Goal: Task Accomplishment & Management: Use online tool/utility

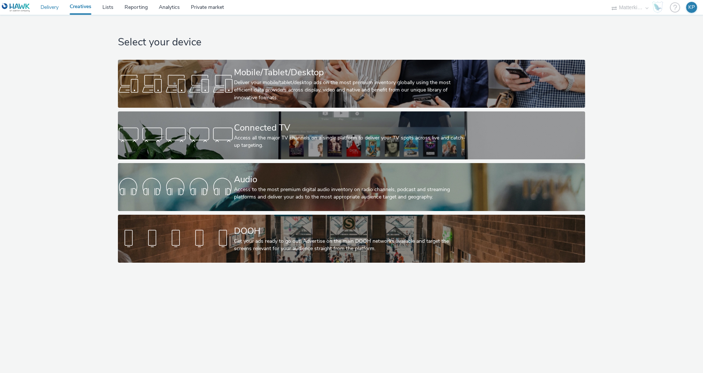
click at [51, 11] on link "Delivery" at bounding box center [49, 7] width 29 height 15
click at [628, 8] on select "Matterkind UK" at bounding box center [630, 7] width 44 height 15
click at [667, 89] on div "Select your device Mobile/Tablet/Desktop Deliver your mobile/tablet/desktop ads…" at bounding box center [351, 140] width 709 height 251
click at [49, 8] on link "Delivery" at bounding box center [49, 7] width 29 height 15
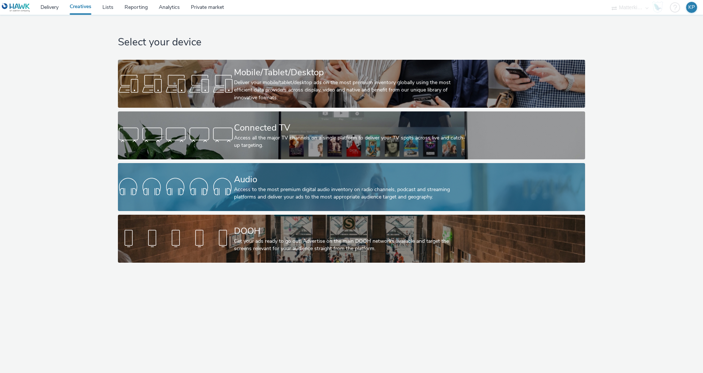
click at [308, 183] on div "Audio" at bounding box center [350, 179] width 232 height 13
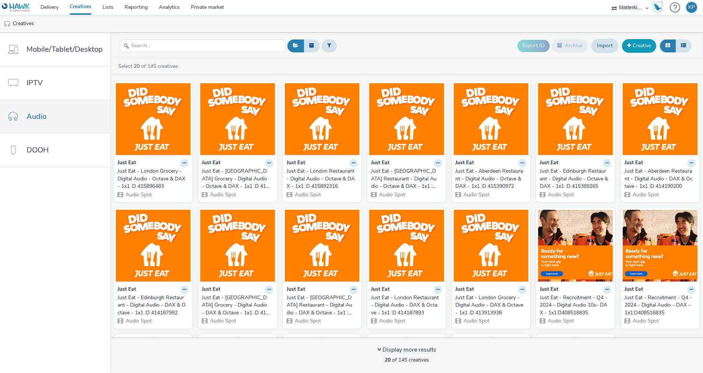
click at [644, 41] on link "Creative" at bounding box center [639, 45] width 34 height 13
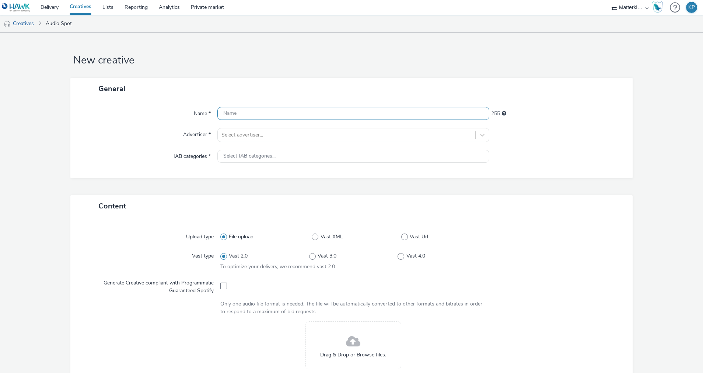
click at [292, 115] on input "text" at bounding box center [354, 113] width 272 height 13
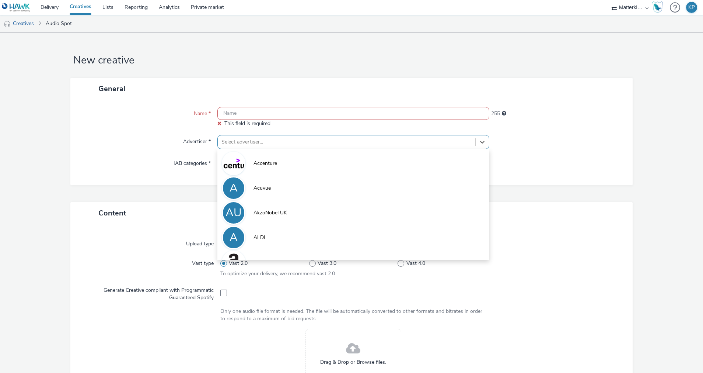
click at [282, 136] on div "Select advertiser..." at bounding box center [347, 142] width 258 height 12
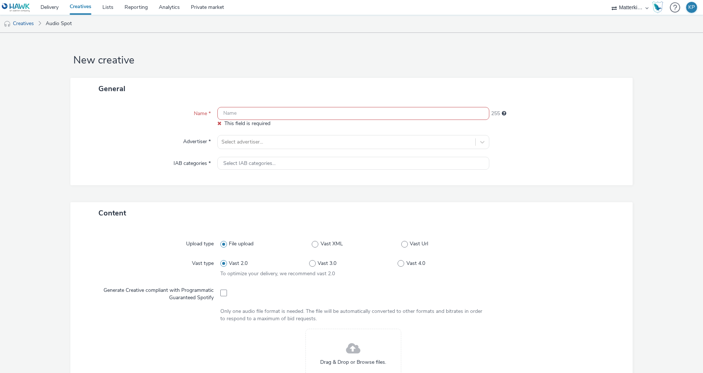
click at [531, 110] on div "255" at bounding box center [558, 112] width 136 height 10
click at [28, 21] on link "Creatives" at bounding box center [19, 24] width 38 height 18
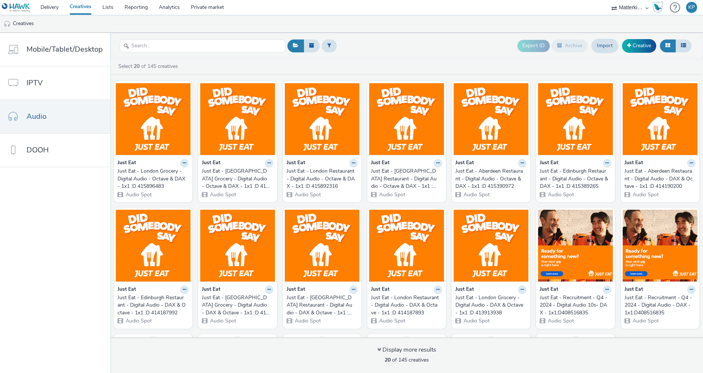
click at [84, 6] on link "Creatives" at bounding box center [80, 7] width 33 height 15
click at [640, 42] on link "Creative" at bounding box center [639, 45] width 34 height 13
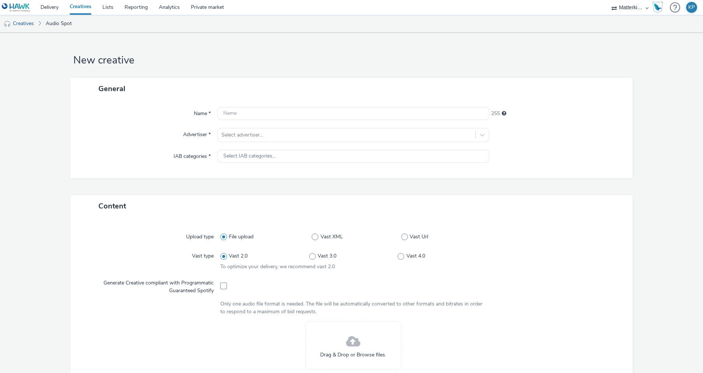
click at [303, 107] on div "Name * 255 Advertiser * Select advertiser... IAB categories * Select IAB catego…" at bounding box center [351, 139] width 563 height 79
click at [294, 112] on input "text" at bounding box center [354, 113] width 272 height 13
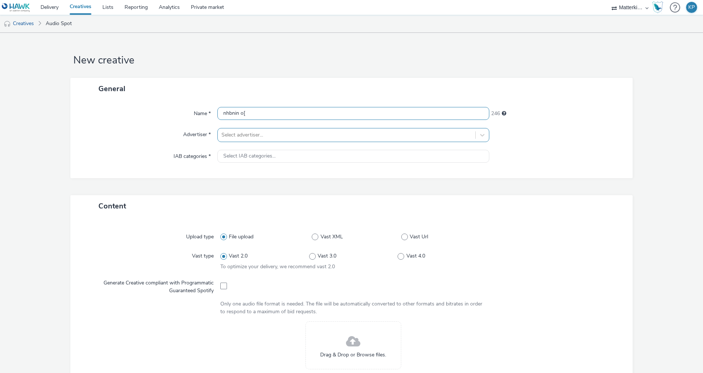
type input "nhbnin o["
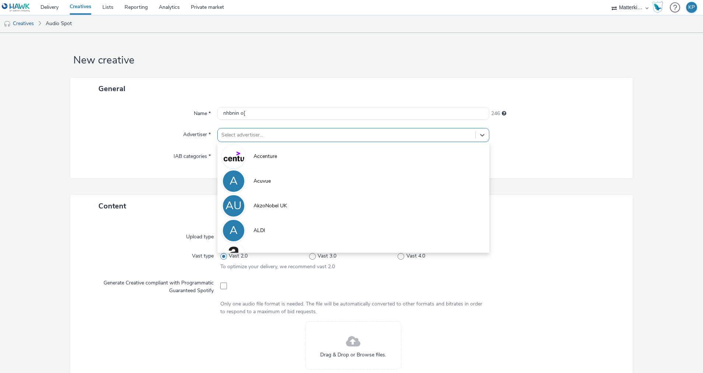
click at [276, 131] on div at bounding box center [347, 135] width 250 height 9
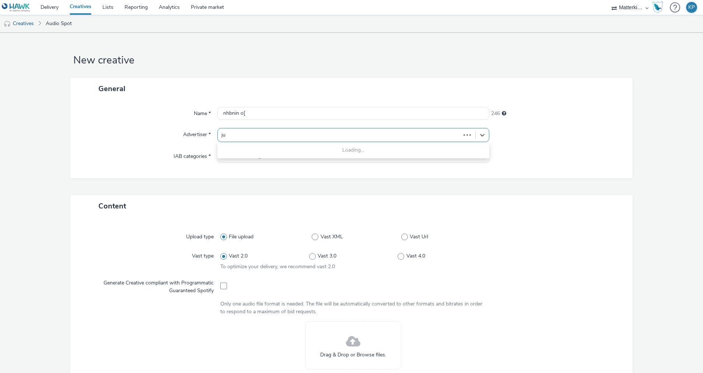
type input "jus"
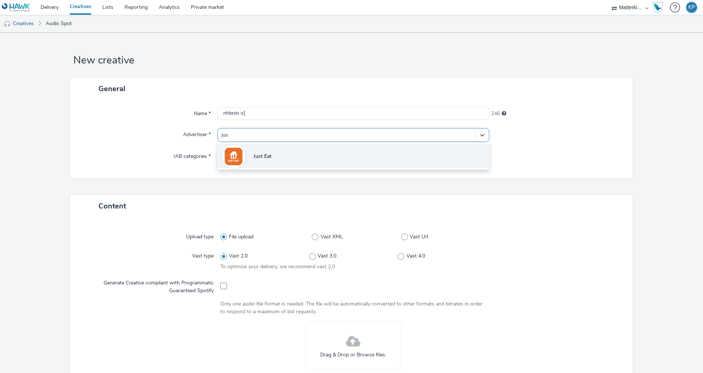
click at [278, 149] on li "Just Eat" at bounding box center [354, 155] width 272 height 25
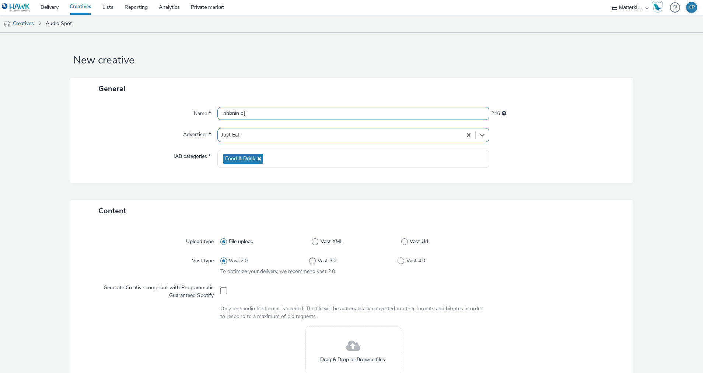
click at [257, 111] on input "nhbnin o[" at bounding box center [354, 113] width 272 height 13
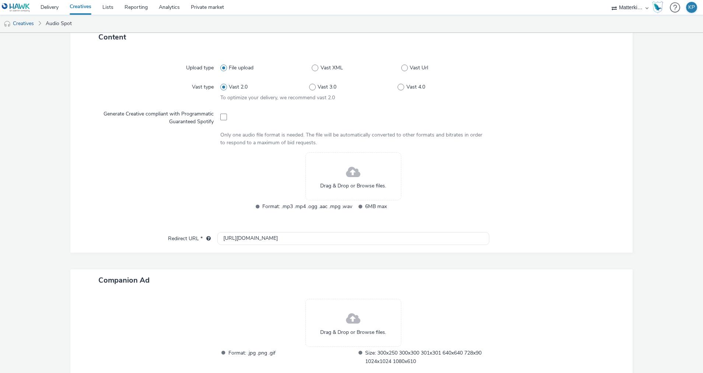
scroll to position [174, 0]
click at [310, 237] on input "http://just-eat.co.uk" at bounding box center [354, 238] width 272 height 13
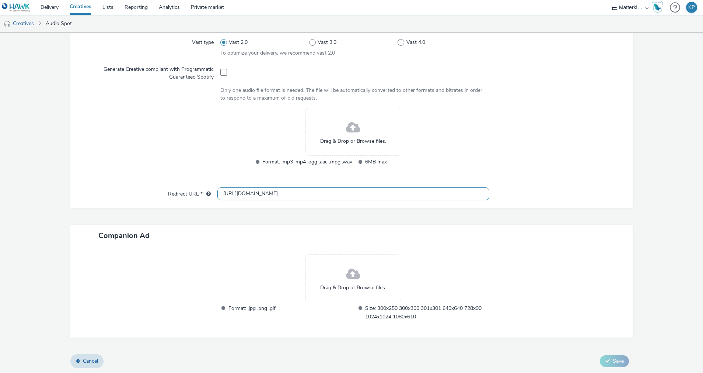
type input "http://just-eat.co.uk/"
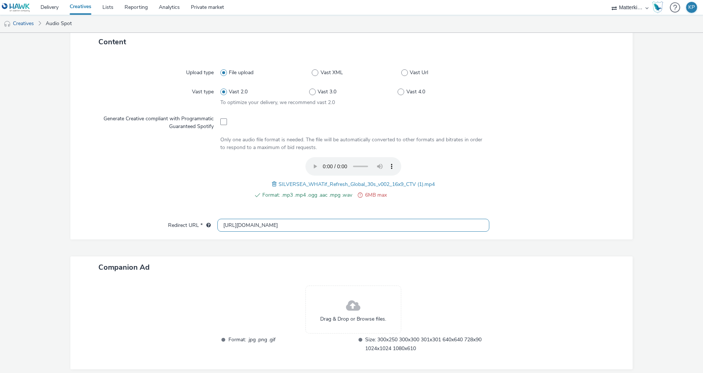
scroll to position [201, 0]
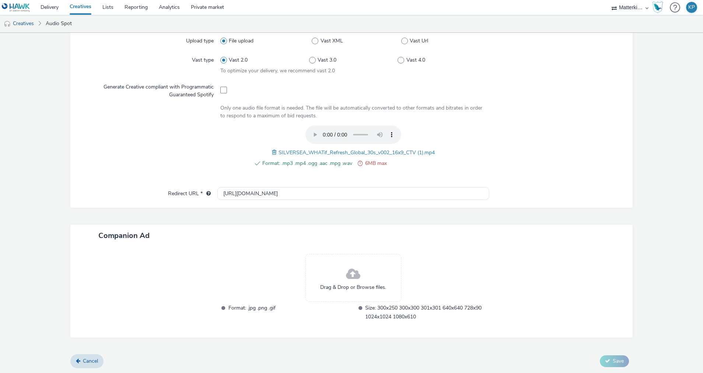
click at [474, 146] on div "Format: .mp3 .mp4 .ogg .aac .mpg .wav 6MB max SILVERSEA_WHATif_Refresh_Global_3…" at bounding box center [353, 150] width 266 height 50
click at [272, 152] on span at bounding box center [275, 152] width 7 height 8
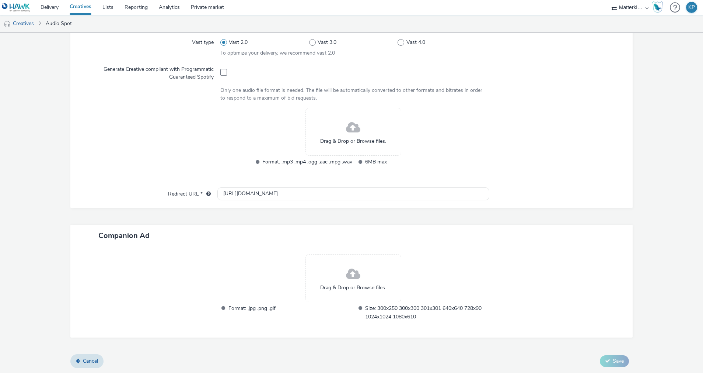
scroll to position [0, 0]
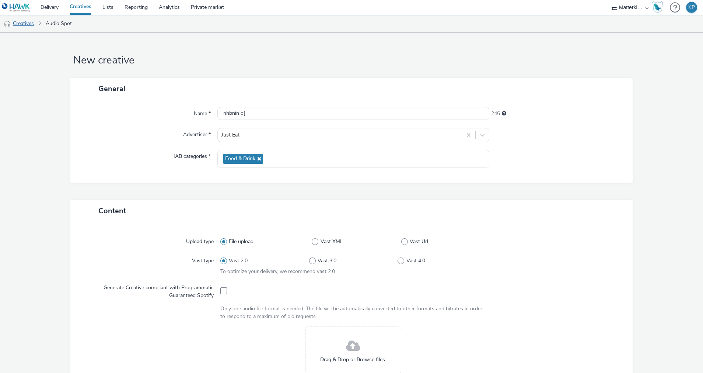
click at [23, 26] on link "Creatives" at bounding box center [19, 24] width 38 height 18
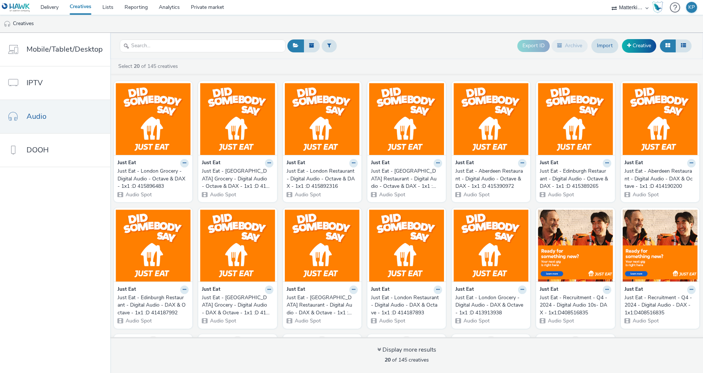
click at [133, 176] on div "Just Eat - London Grocery - Digital Audio - Octave & DAX - 1x1 :D 415896483" at bounding box center [152, 178] width 68 height 22
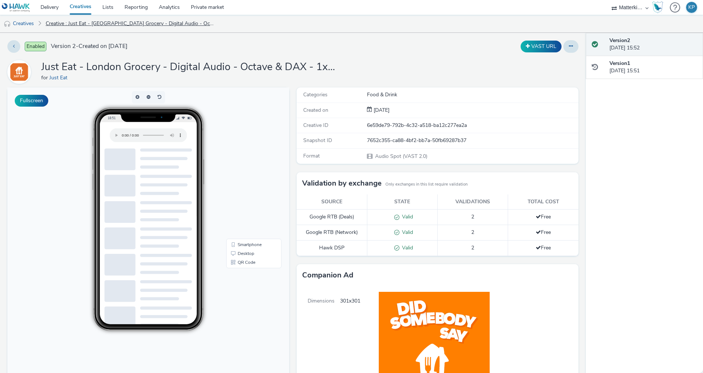
click at [155, 21] on link "Creative : Just Eat - [GEOGRAPHIC_DATA] Grocery - Digital Audio - Octave & DAX …" at bounding box center [130, 24] width 176 height 18
click at [178, 19] on link "Creative : Just Eat - [GEOGRAPHIC_DATA] Grocery - Digital Audio - Octave & DAX …" at bounding box center [130, 24] width 176 height 18
click at [15, 21] on link "Creatives" at bounding box center [19, 24] width 38 height 18
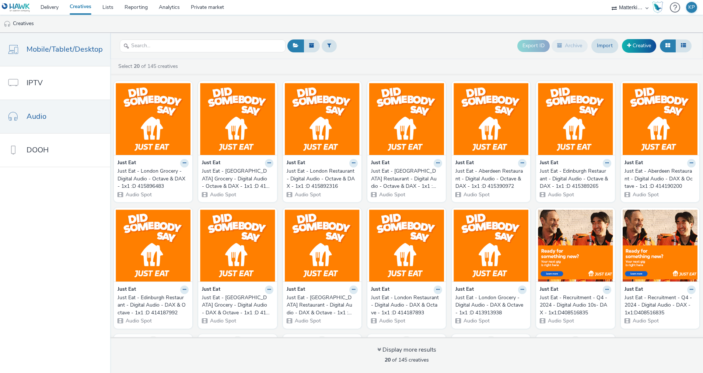
click at [81, 59] on link "Mobile/Tablet/Desktop" at bounding box center [55, 49] width 110 height 33
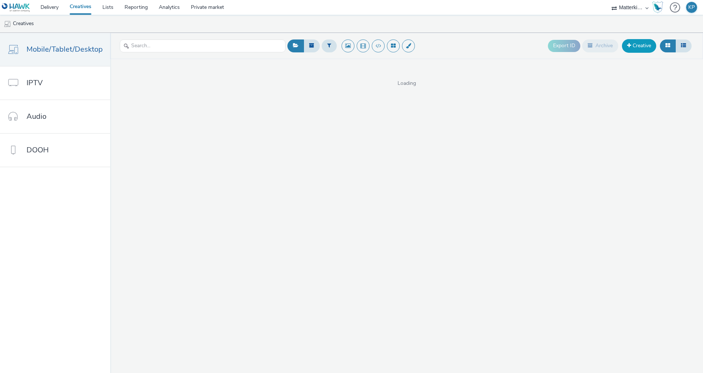
click at [637, 42] on link "Creative" at bounding box center [639, 45] width 34 height 13
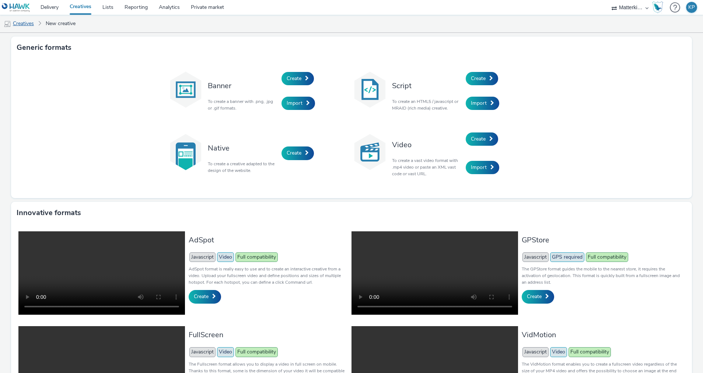
click at [19, 26] on link "Creatives" at bounding box center [19, 24] width 38 height 18
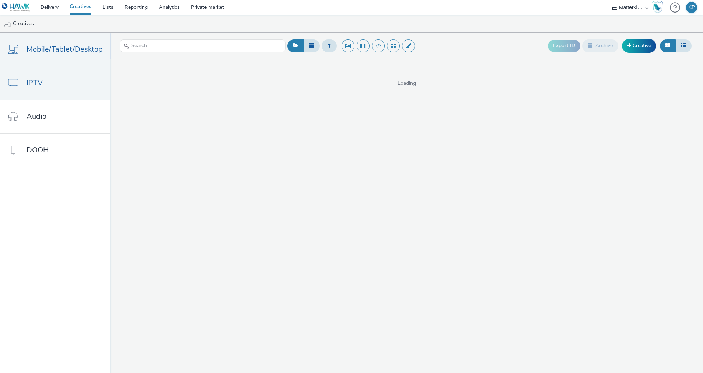
click at [79, 88] on link "IPTV" at bounding box center [55, 82] width 110 height 33
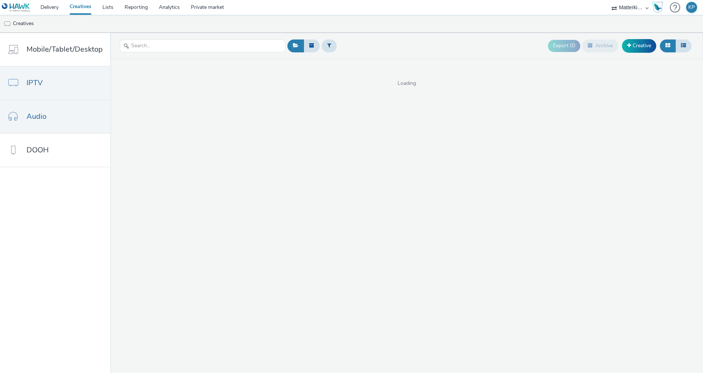
click at [64, 114] on link "Audio" at bounding box center [55, 116] width 110 height 33
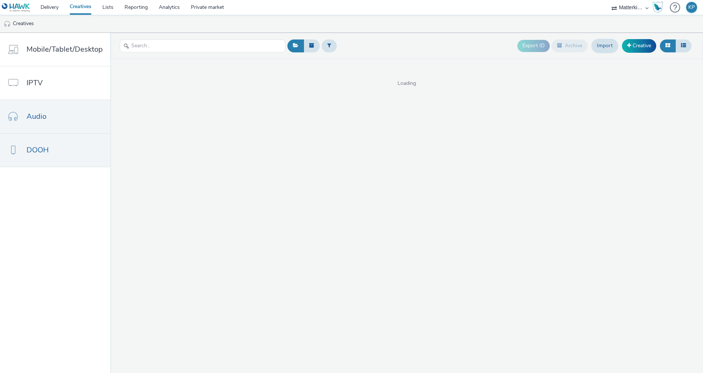
click at [60, 145] on link "DOOH" at bounding box center [55, 149] width 110 height 33
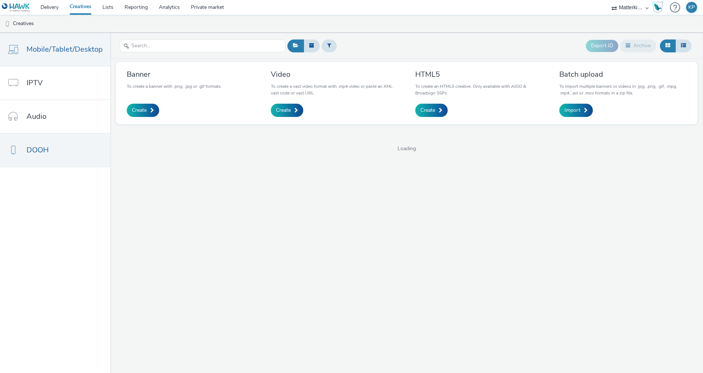
click at [81, 54] on span "Mobile/Tablet/Desktop" at bounding box center [65, 49] width 76 height 11
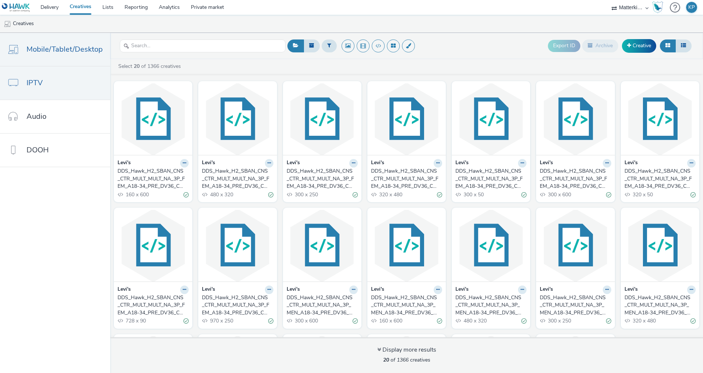
click at [60, 76] on link "IPTV" at bounding box center [55, 82] width 110 height 33
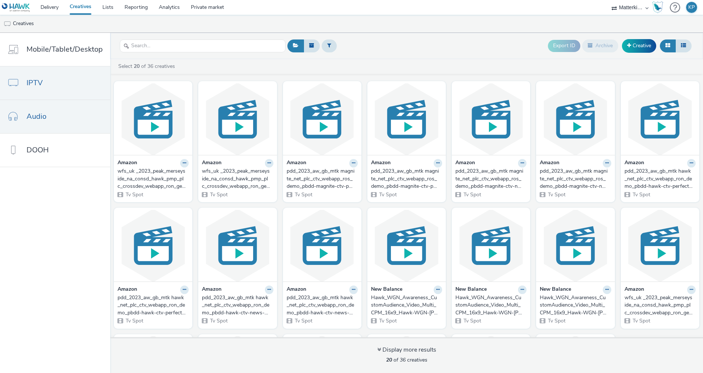
click at [54, 112] on link "Audio" at bounding box center [55, 116] width 110 height 33
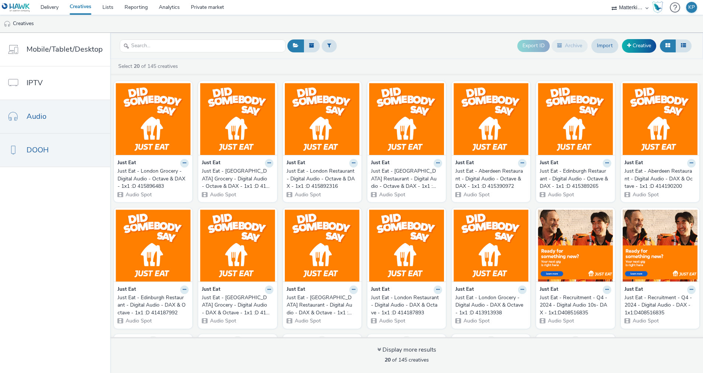
click at [48, 152] on span "DOOH" at bounding box center [38, 150] width 22 height 11
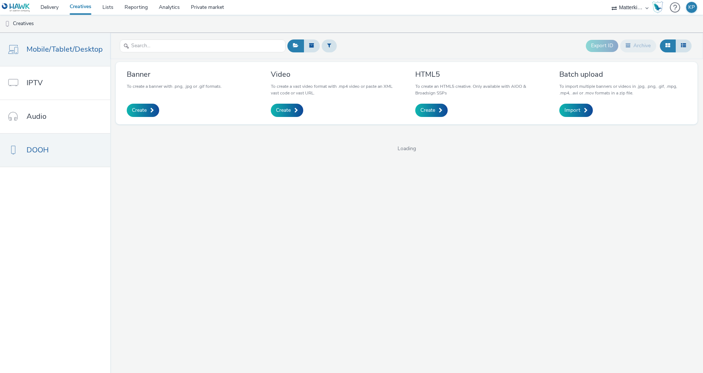
click at [87, 56] on link "Mobile/Tablet/Desktop" at bounding box center [55, 49] width 110 height 33
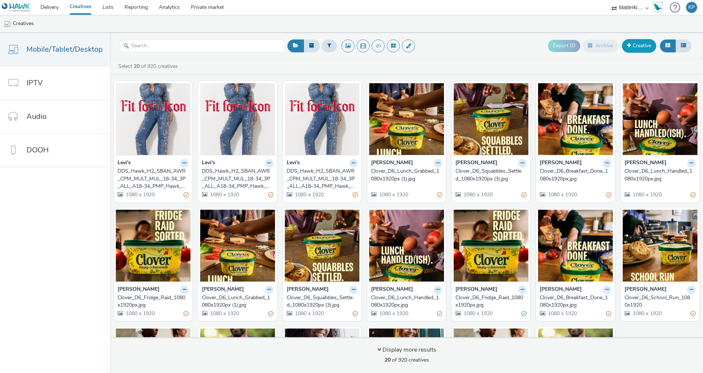
click at [639, 46] on link "Creative" at bounding box center [639, 45] width 34 height 13
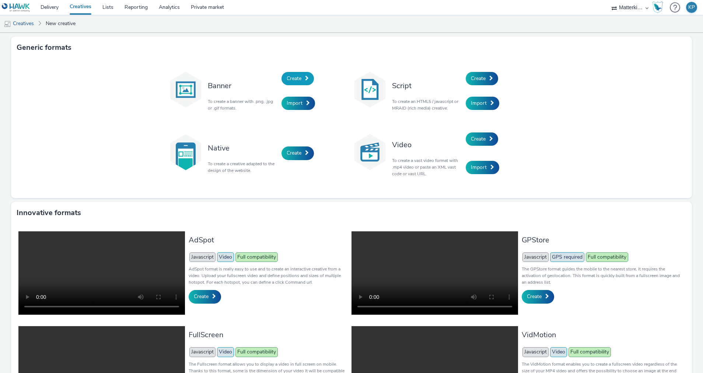
click at [294, 81] on span "Create" at bounding box center [294, 78] width 15 height 7
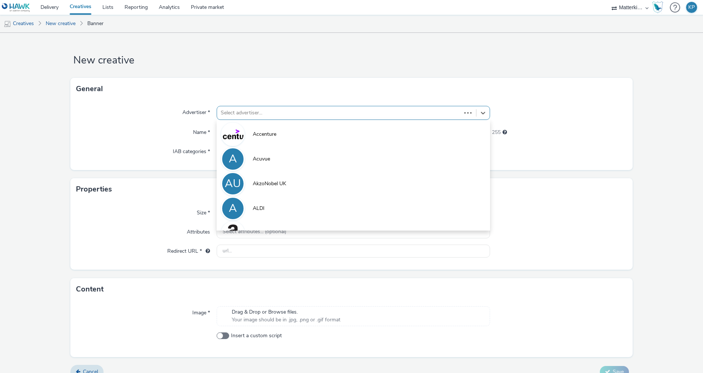
click at [295, 115] on div at bounding box center [339, 112] width 237 height 9
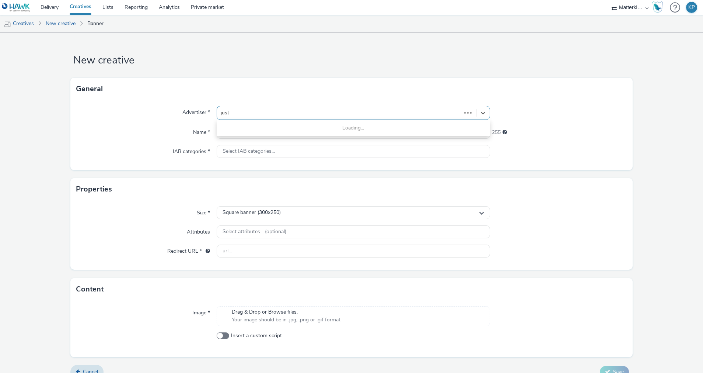
type input "just"
click at [368, 89] on div "General" at bounding box center [351, 89] width 563 height 22
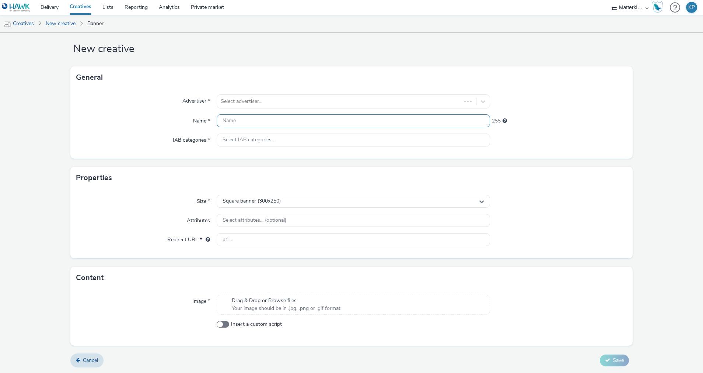
click at [292, 117] on input "text" at bounding box center [354, 120] width 274 height 13
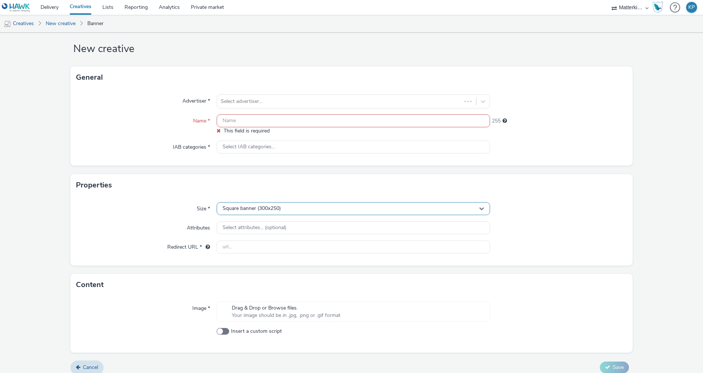
click at [274, 202] on div "Square banner (300x250)" at bounding box center [354, 208] width 274 height 13
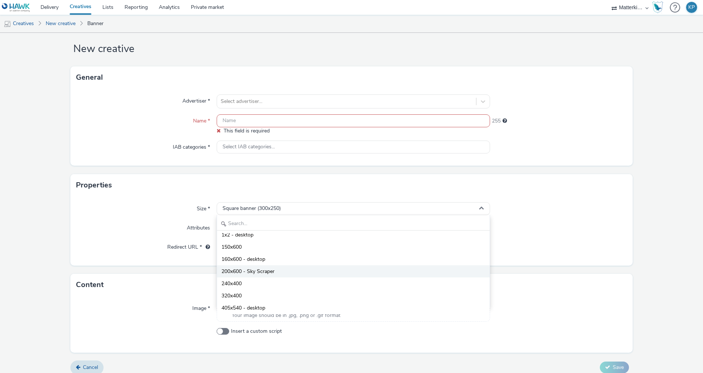
scroll to position [0, 0]
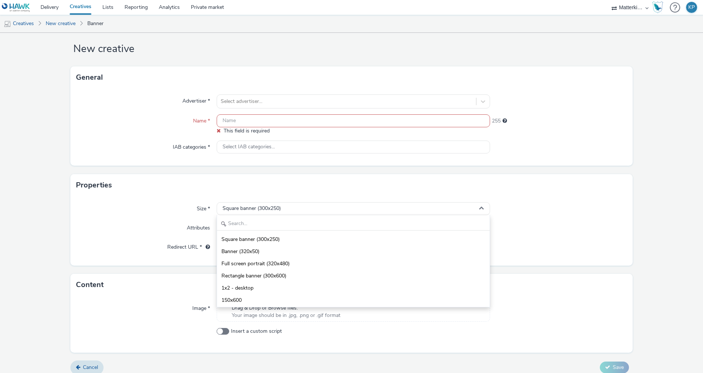
click at [171, 203] on div "Size *" at bounding box center [146, 208] width 140 height 13
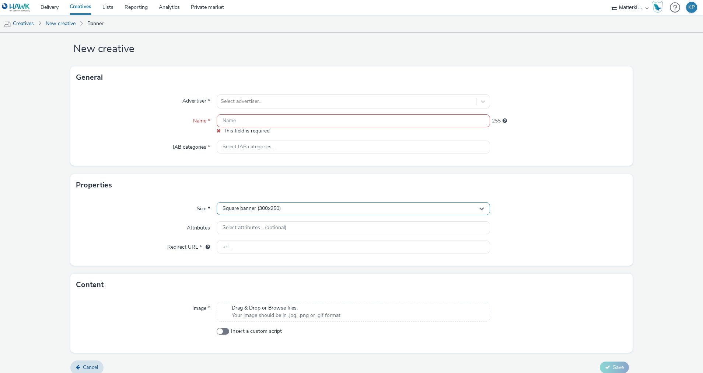
click at [318, 210] on div "Square banner (300x250)" at bounding box center [354, 208] width 274 height 13
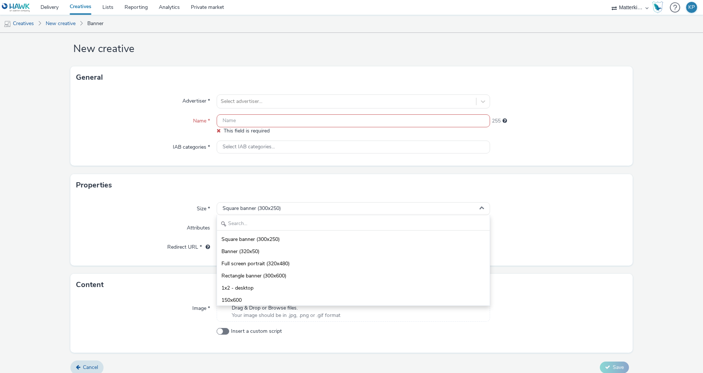
click at [315, 164] on div "Advertiser * Select advertiser... Name * This field is required 255 IAB categor…" at bounding box center [351, 126] width 563 height 77
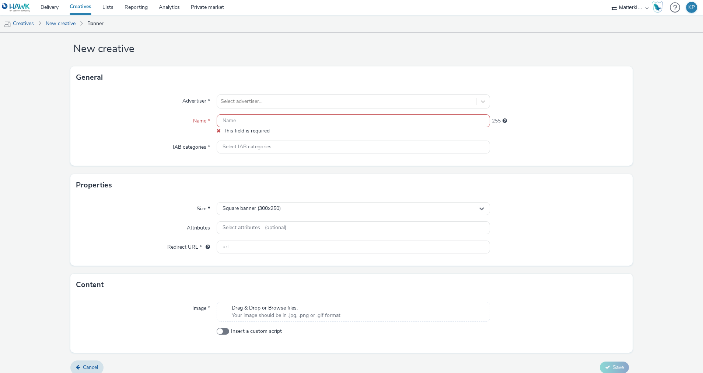
scroll to position [18, 0]
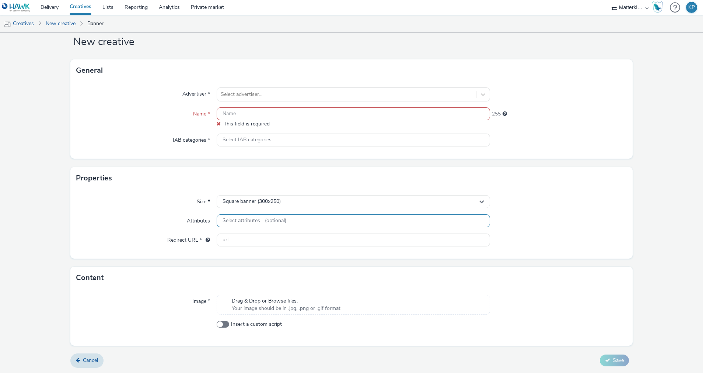
click at [308, 218] on div "Select attributes... (optional)" at bounding box center [354, 220] width 274 height 13
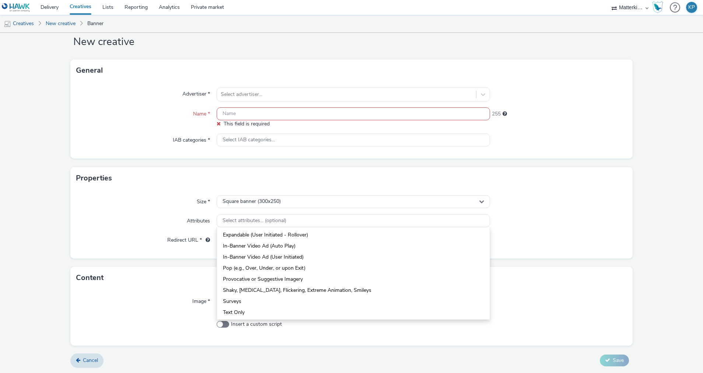
scroll to position [53, 0]
click at [184, 201] on div "Size *" at bounding box center [146, 201] width 140 height 13
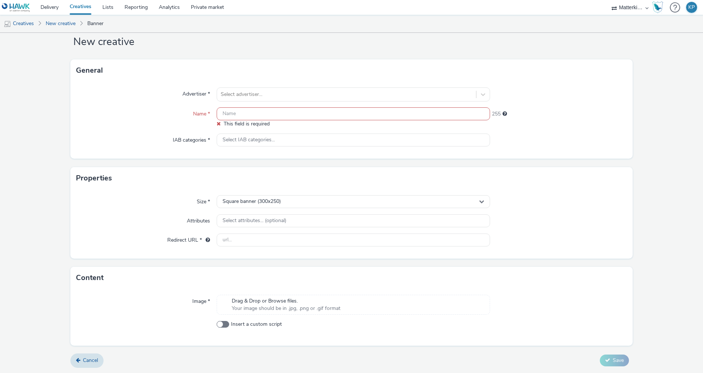
click at [199, 139] on label "IAB categories *" at bounding box center [191, 138] width 43 height 10
drag, startPoint x: 164, startPoint y: 138, endPoint x: 204, endPoint y: 139, distance: 39.5
click at [204, 139] on div "IAB categories *" at bounding box center [146, 139] width 140 height 13
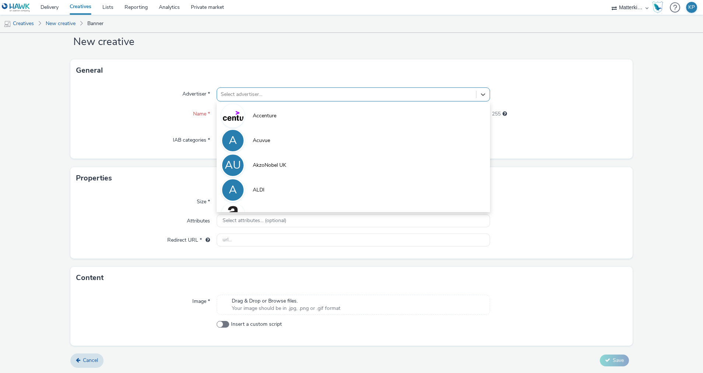
click at [295, 95] on div at bounding box center [347, 94] width 252 height 9
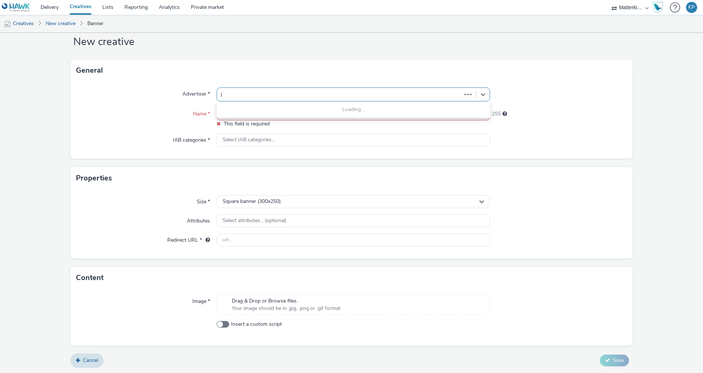
type input "ju"
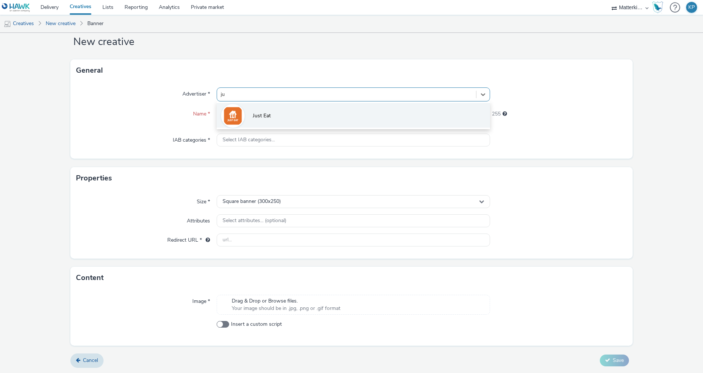
click at [296, 107] on li "Just Eat" at bounding box center [354, 115] width 274 height 25
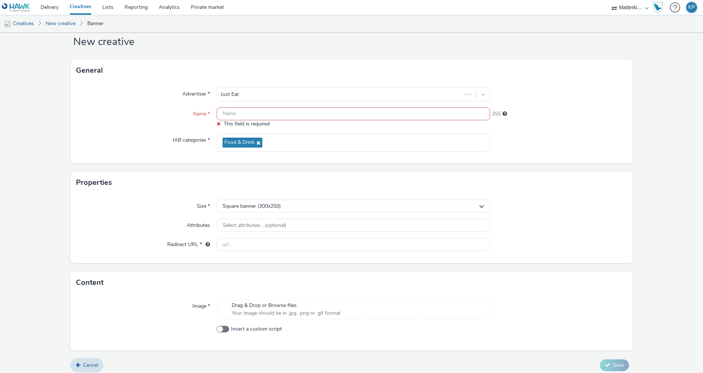
click at [149, 113] on div "Name *" at bounding box center [146, 117] width 140 height 20
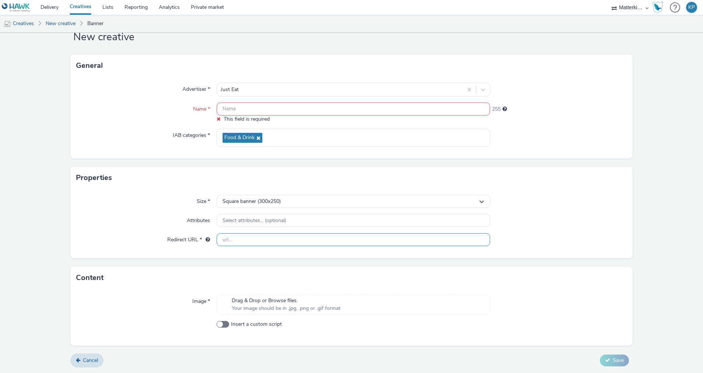
click at [257, 236] on input "text" at bounding box center [354, 239] width 274 height 13
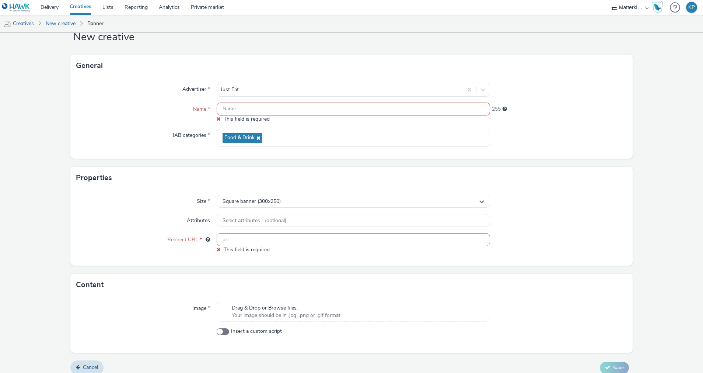
scroll to position [31, 0]
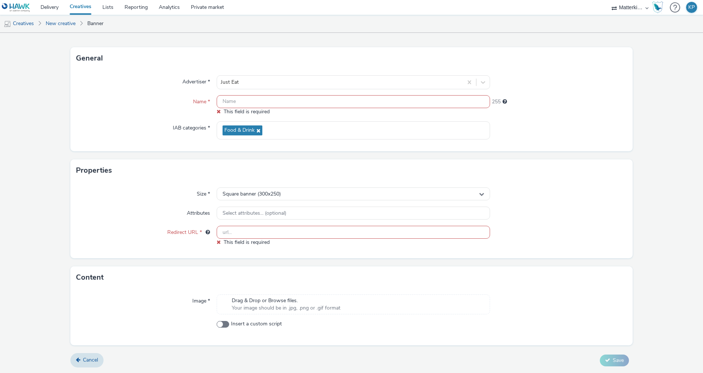
click at [369, 237] on input "text" at bounding box center [354, 232] width 274 height 13
click at [63, 23] on link "New creative" at bounding box center [60, 24] width 37 height 18
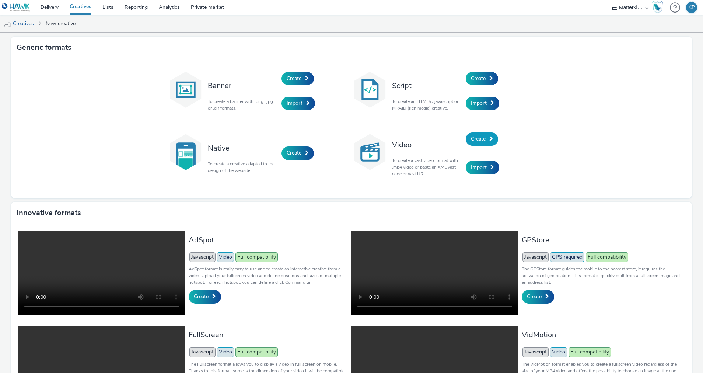
click at [481, 143] on link "Create" at bounding box center [482, 138] width 32 height 13
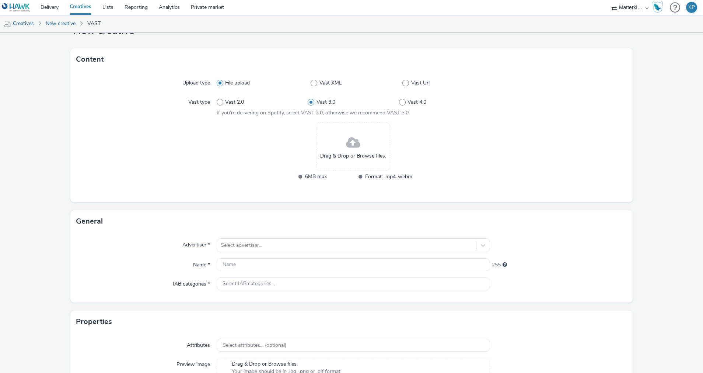
scroll to position [31, 0]
click at [217, 104] on span at bounding box center [220, 101] width 7 height 7
click at [217, 104] on input "Vast 2.0" at bounding box center [219, 101] width 5 height 5
radio input "true"
radio input "false"
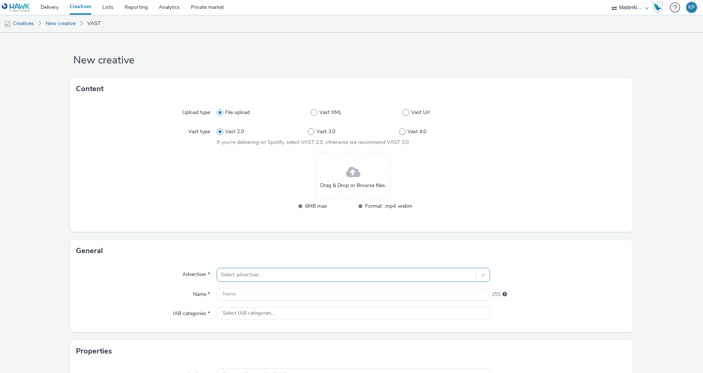
scroll to position [93, 0]
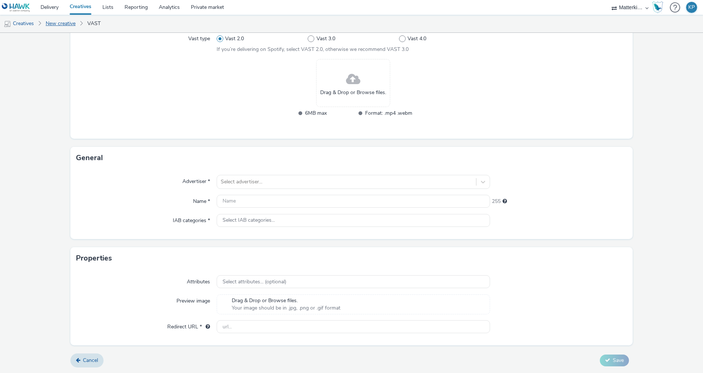
click at [54, 22] on link "New creative" at bounding box center [60, 24] width 37 height 18
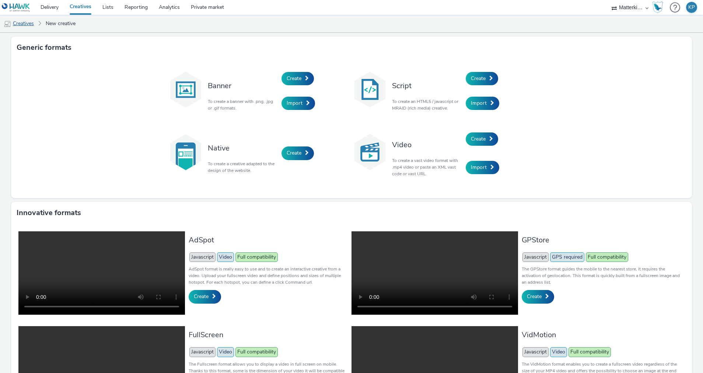
click at [29, 28] on link "Creatives" at bounding box center [19, 24] width 38 height 18
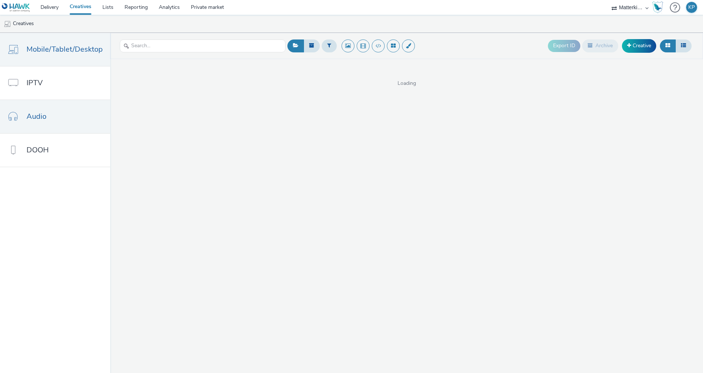
click at [76, 124] on link "Audio" at bounding box center [55, 116] width 110 height 33
click at [84, 49] on span "Mobile/Tablet/Desktop" at bounding box center [65, 49] width 76 height 11
click at [87, 126] on link "Audio" at bounding box center [55, 116] width 110 height 33
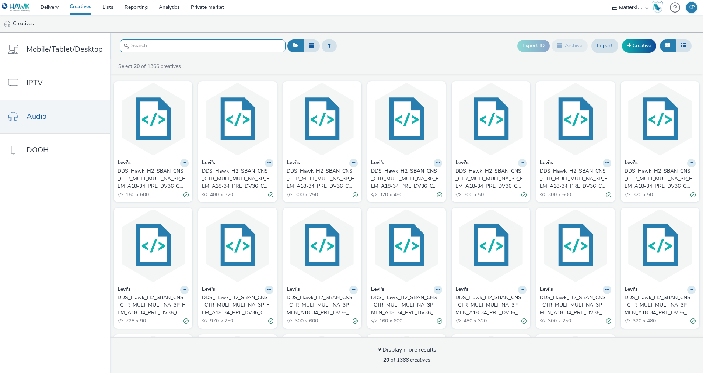
click at [216, 48] on input "text" at bounding box center [203, 45] width 166 height 13
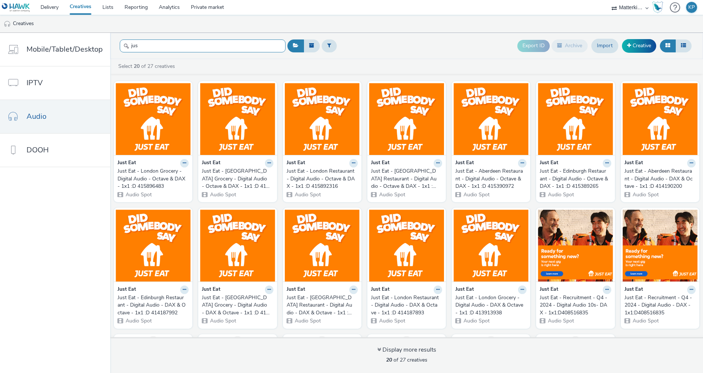
type input "jus"
click at [149, 177] on div "Just Eat - London Grocery - Digital Audio - Octave & DAX - 1x1 :D 415896483" at bounding box center [152, 178] width 68 height 22
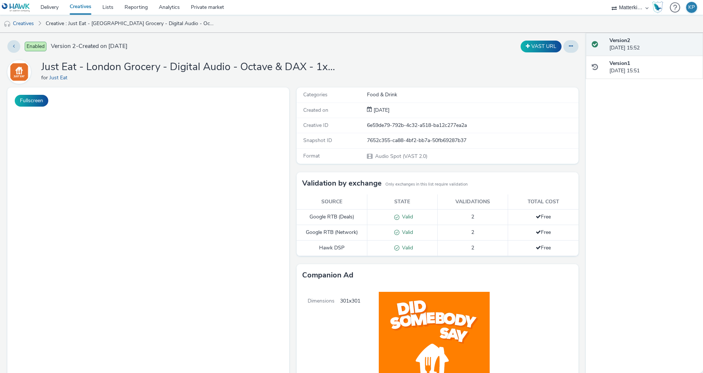
click at [312, 68] on h1 "Just Eat - London Grocery - Digital Audio - Octave & DAX - 1x1 :D 415896483" at bounding box center [188, 67] width 295 height 14
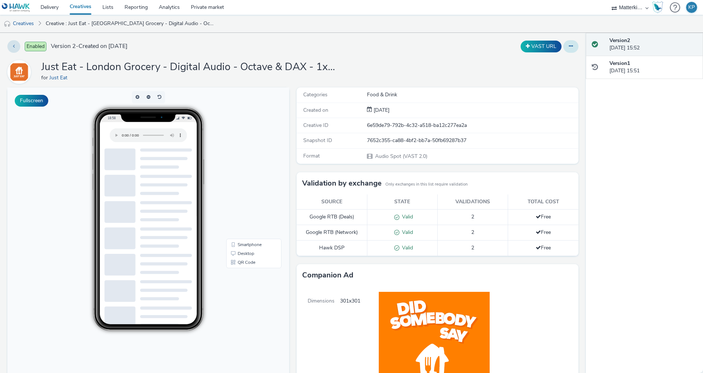
click at [564, 47] on button at bounding box center [571, 46] width 15 height 13
click at [559, 56] on link "Edit" at bounding box center [551, 61] width 55 height 15
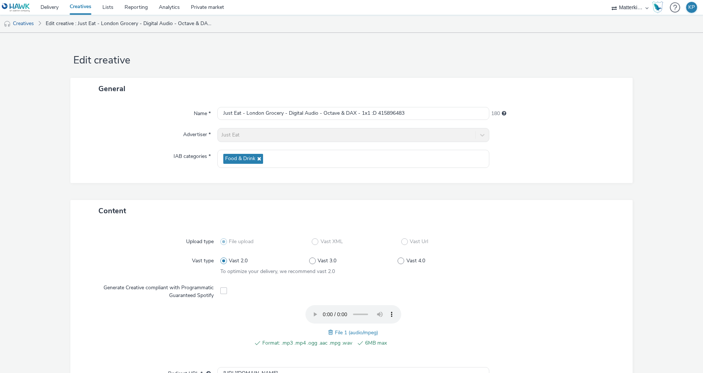
click at [72, 9] on link "Creatives" at bounding box center [80, 7] width 33 height 15
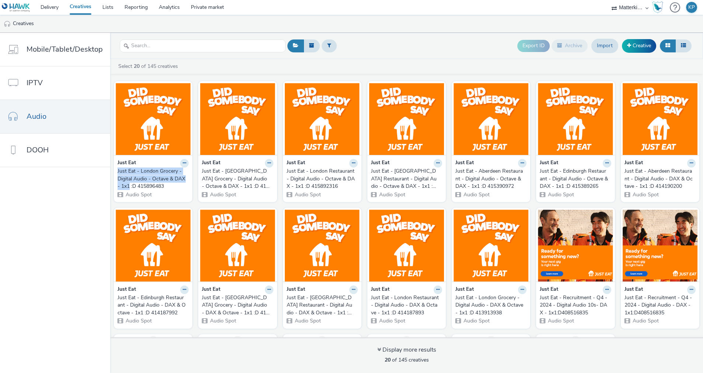
drag, startPoint x: 114, startPoint y: 172, endPoint x: 132, endPoint y: 187, distance: 23.8
click at [132, 187] on div "Just Eat Just Eat - London Grocery - Digital Audio - Octave & DAX - 1x1 :D 4158…" at bounding box center [153, 178] width 79 height 47
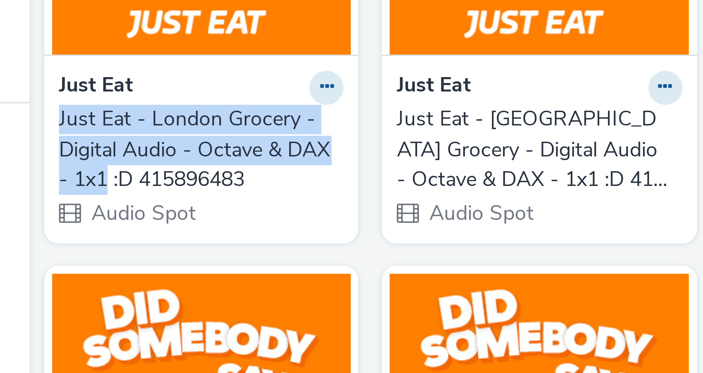
click at [132, 187] on div "Just Eat - London Grocery - Digital Audio - Octave & DAX - 1x1 :D 415896483" at bounding box center [152, 178] width 68 height 22
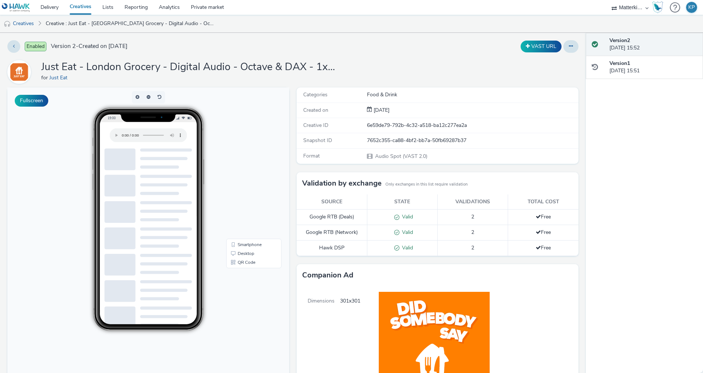
click at [75, 6] on link "Creatives" at bounding box center [80, 7] width 33 height 15
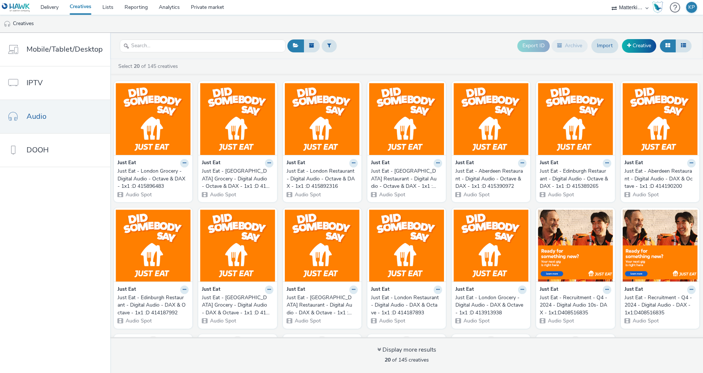
click at [16, 9] on img at bounding box center [16, 7] width 28 height 9
